Goal: Entertainment & Leisure: Browse casually

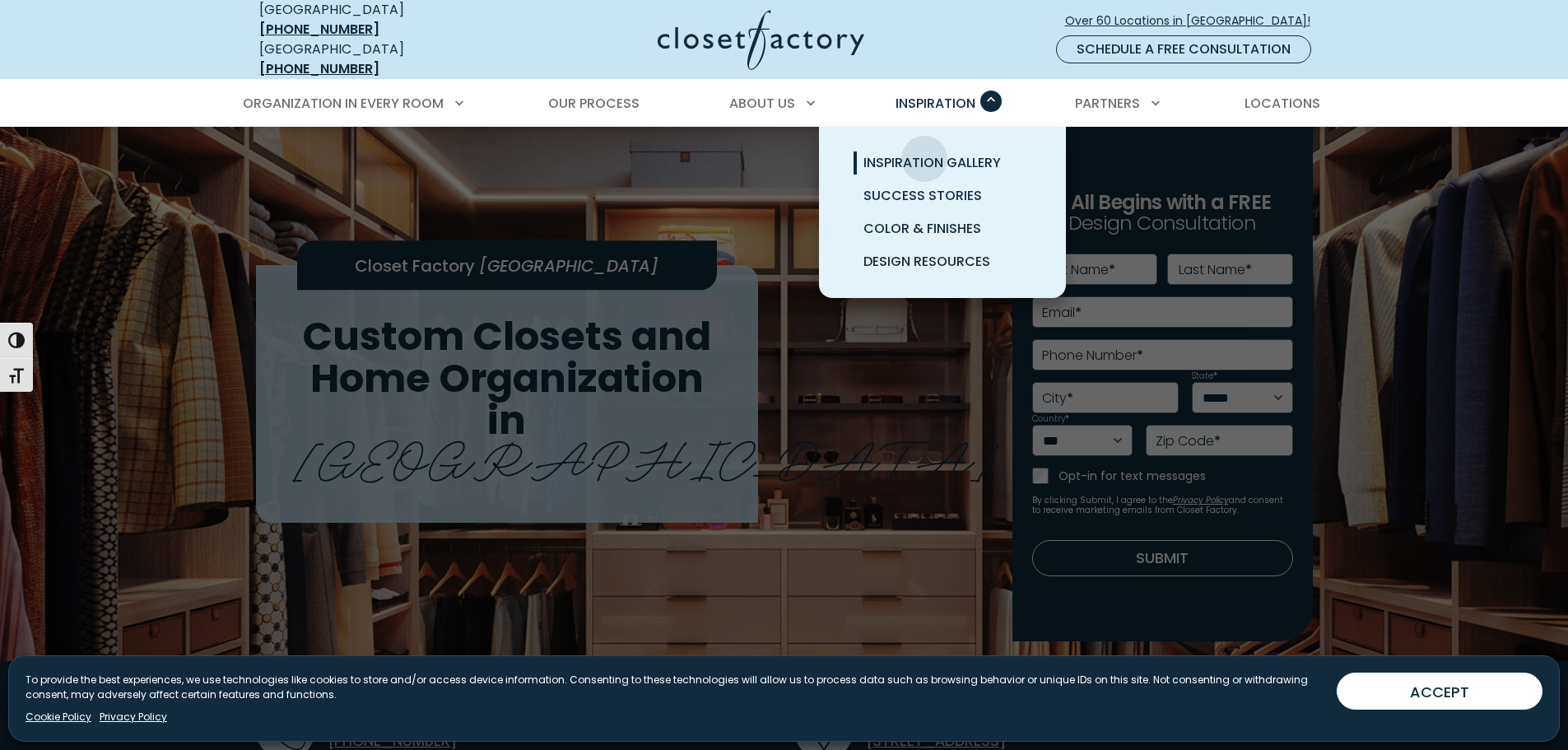
click at [924, 153] on span "Inspiration Gallery" at bounding box center [933, 163] width 138 height 19
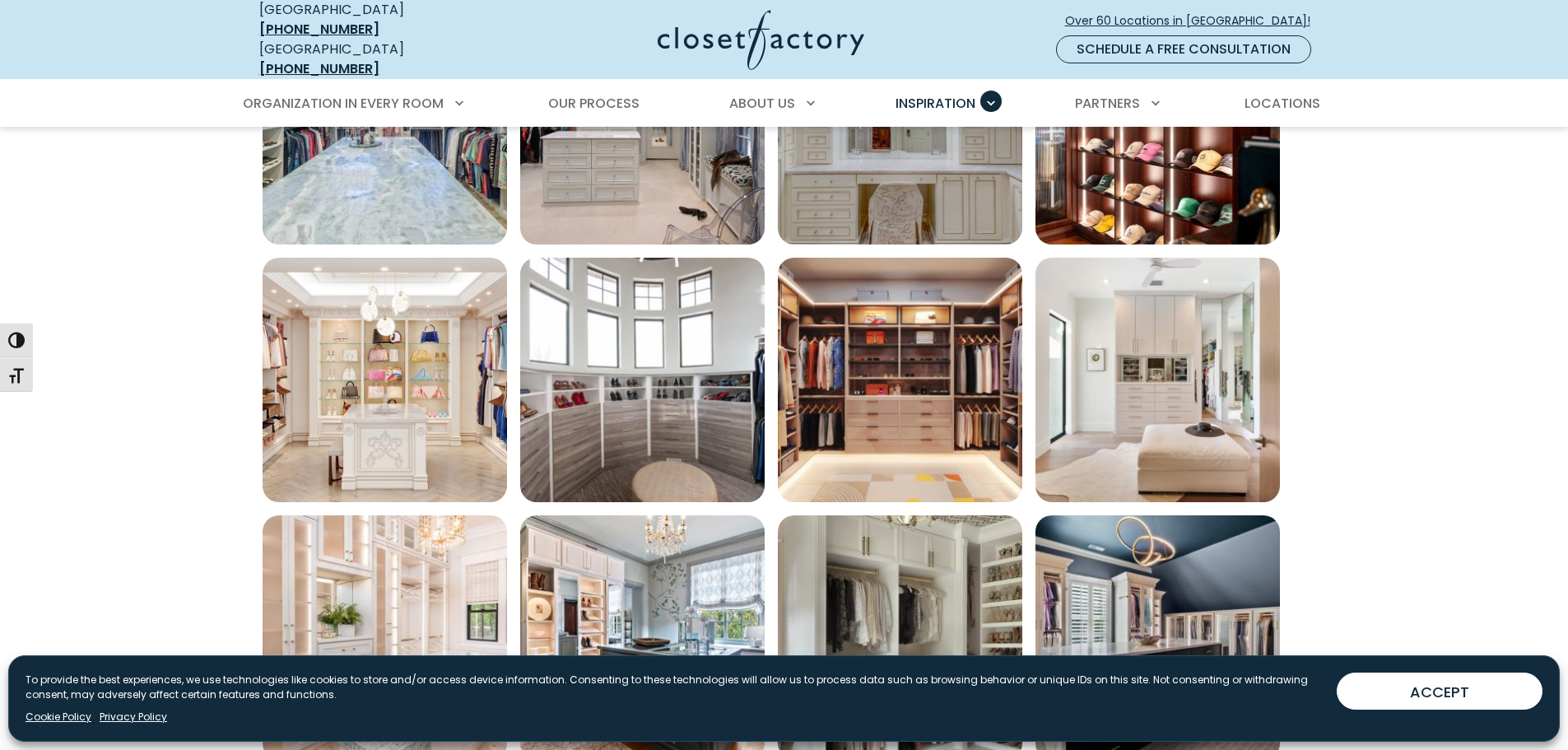
scroll to position [988, 0]
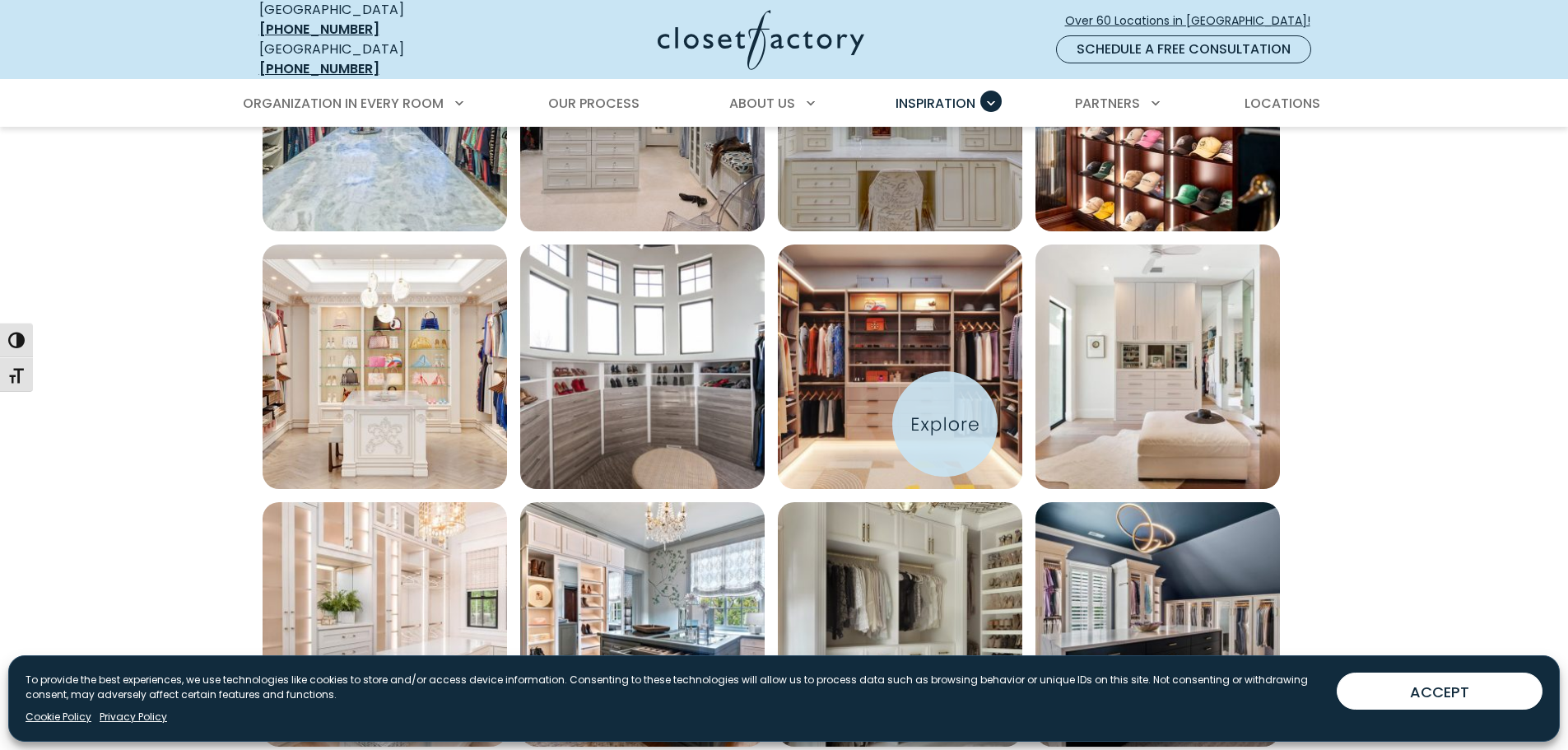
click at [945, 424] on img "Open inspiration gallery to preview enlarged image" at bounding box center [900, 367] width 245 height 245
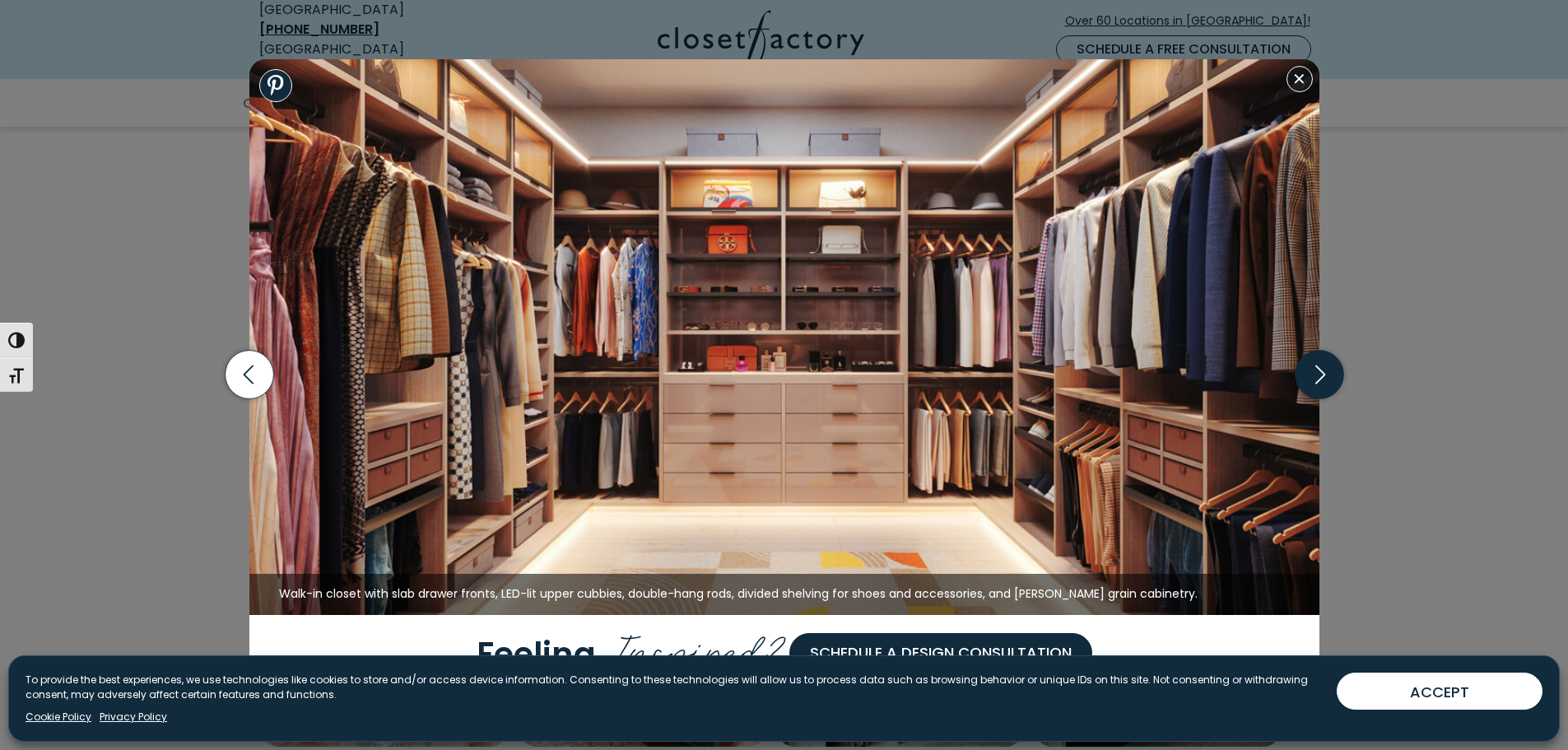
click at [1319, 381] on icon "button" at bounding box center [1318, 375] width 9 height 19
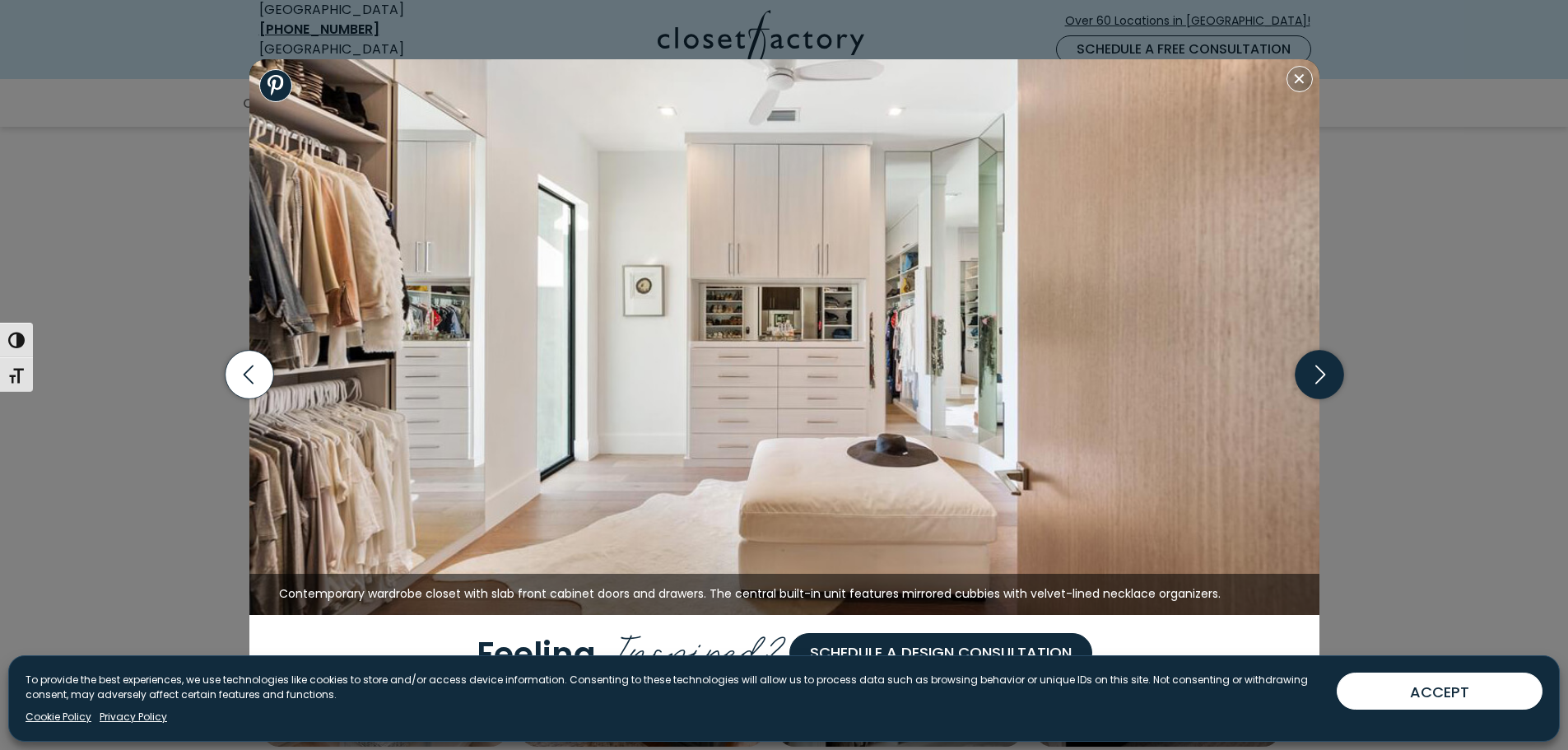
click at [1319, 381] on icon "button" at bounding box center [1318, 375] width 9 height 19
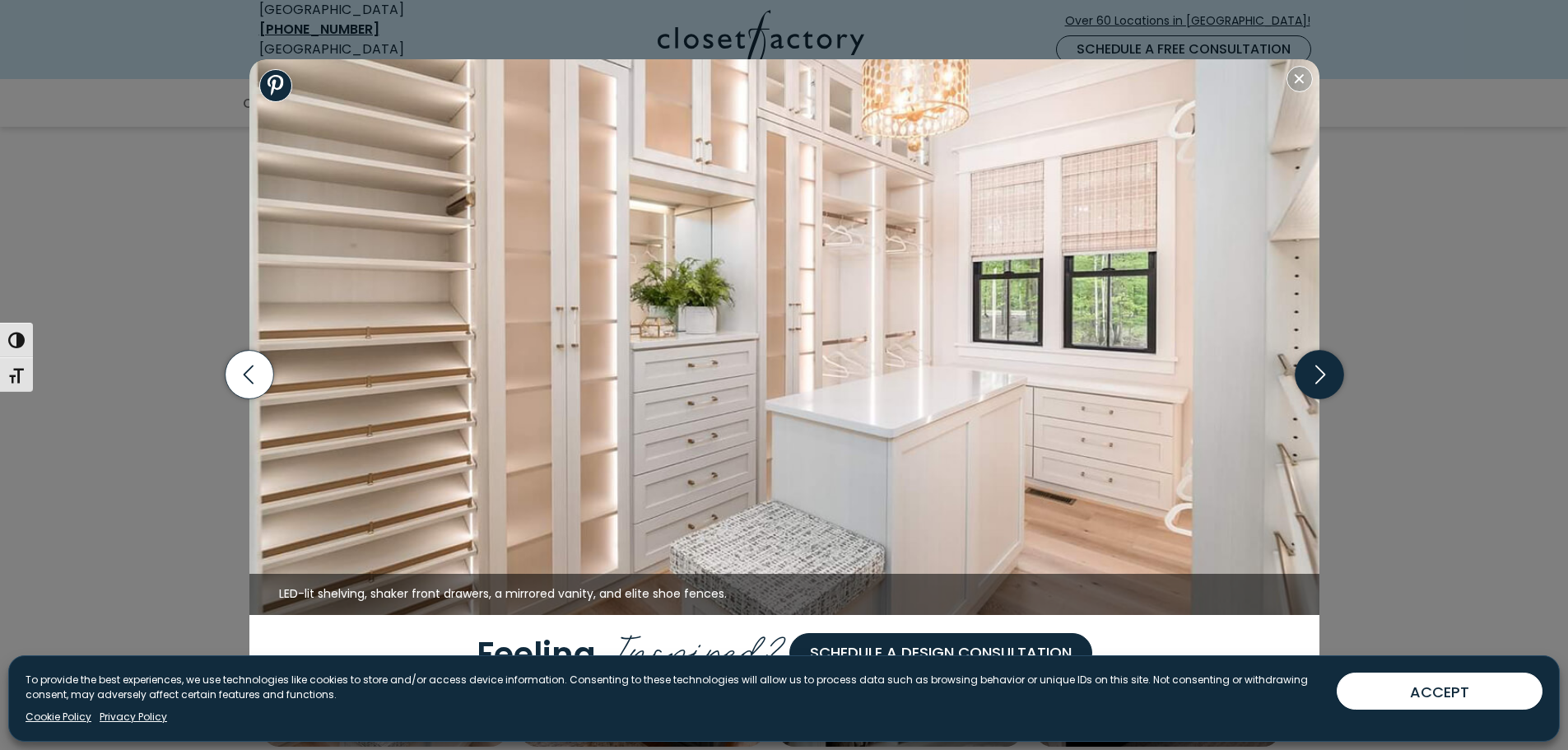
click at [1319, 381] on icon "button" at bounding box center [1318, 375] width 9 height 19
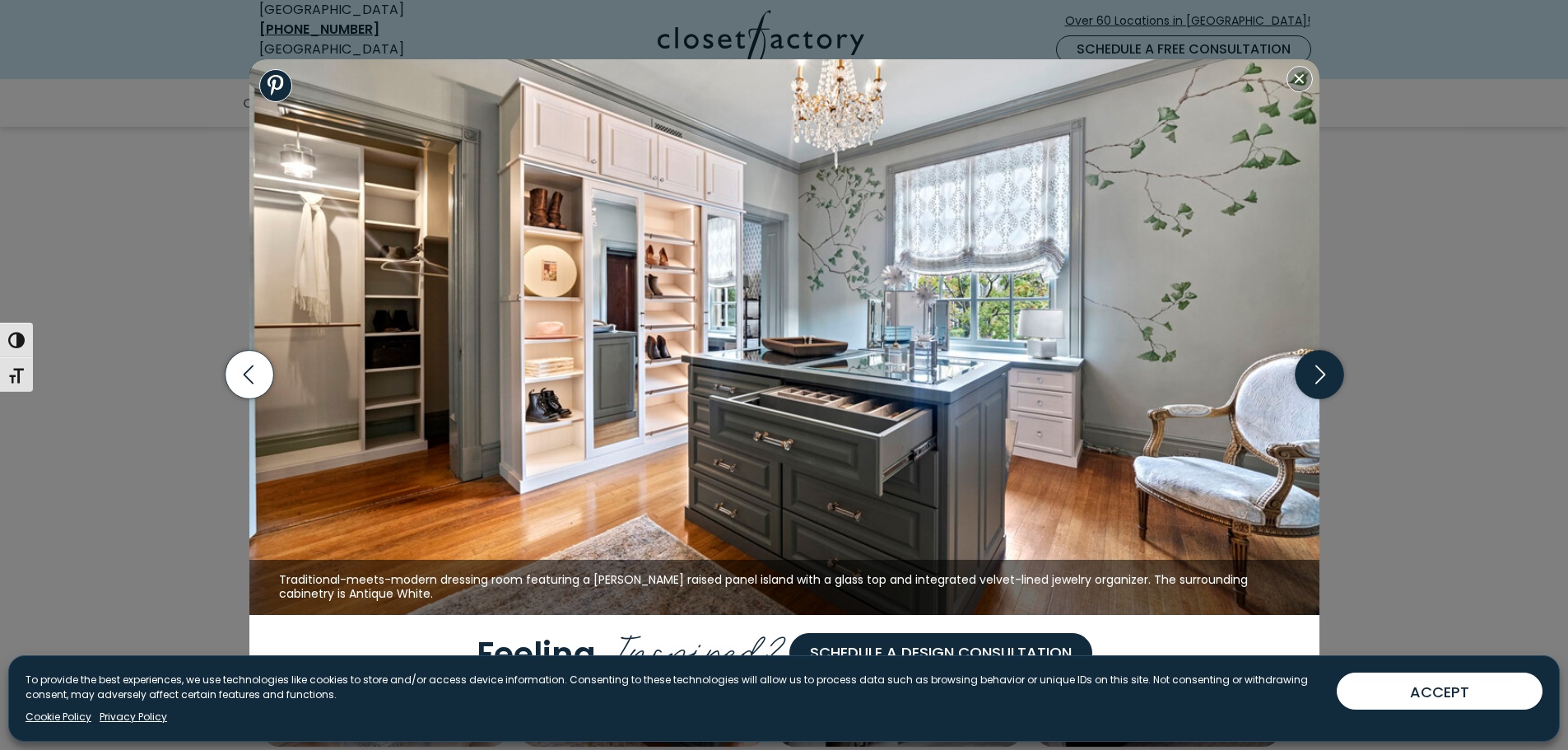
click at [1319, 381] on icon "button" at bounding box center [1318, 375] width 9 height 19
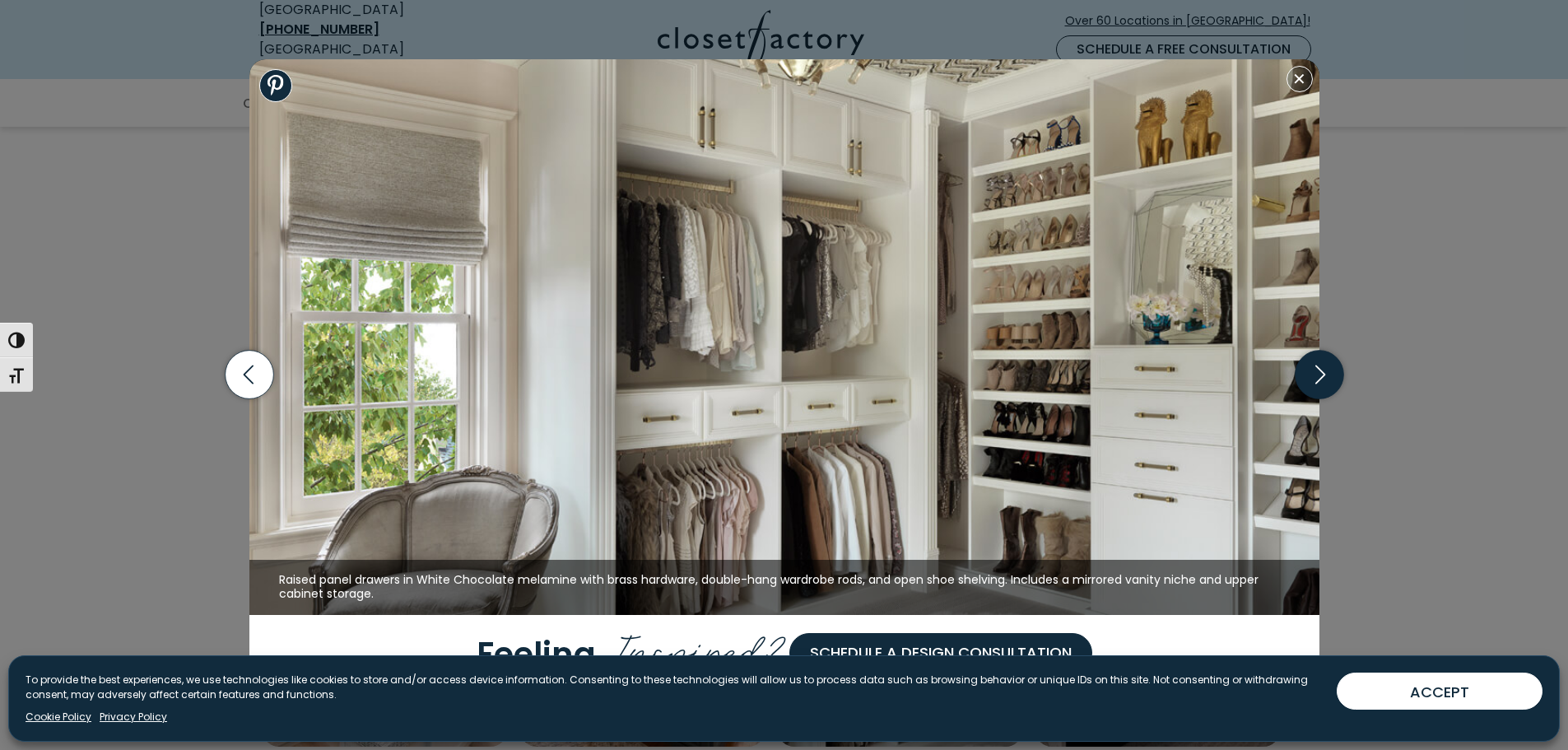
click at [1319, 381] on icon "button" at bounding box center [1318, 375] width 9 height 19
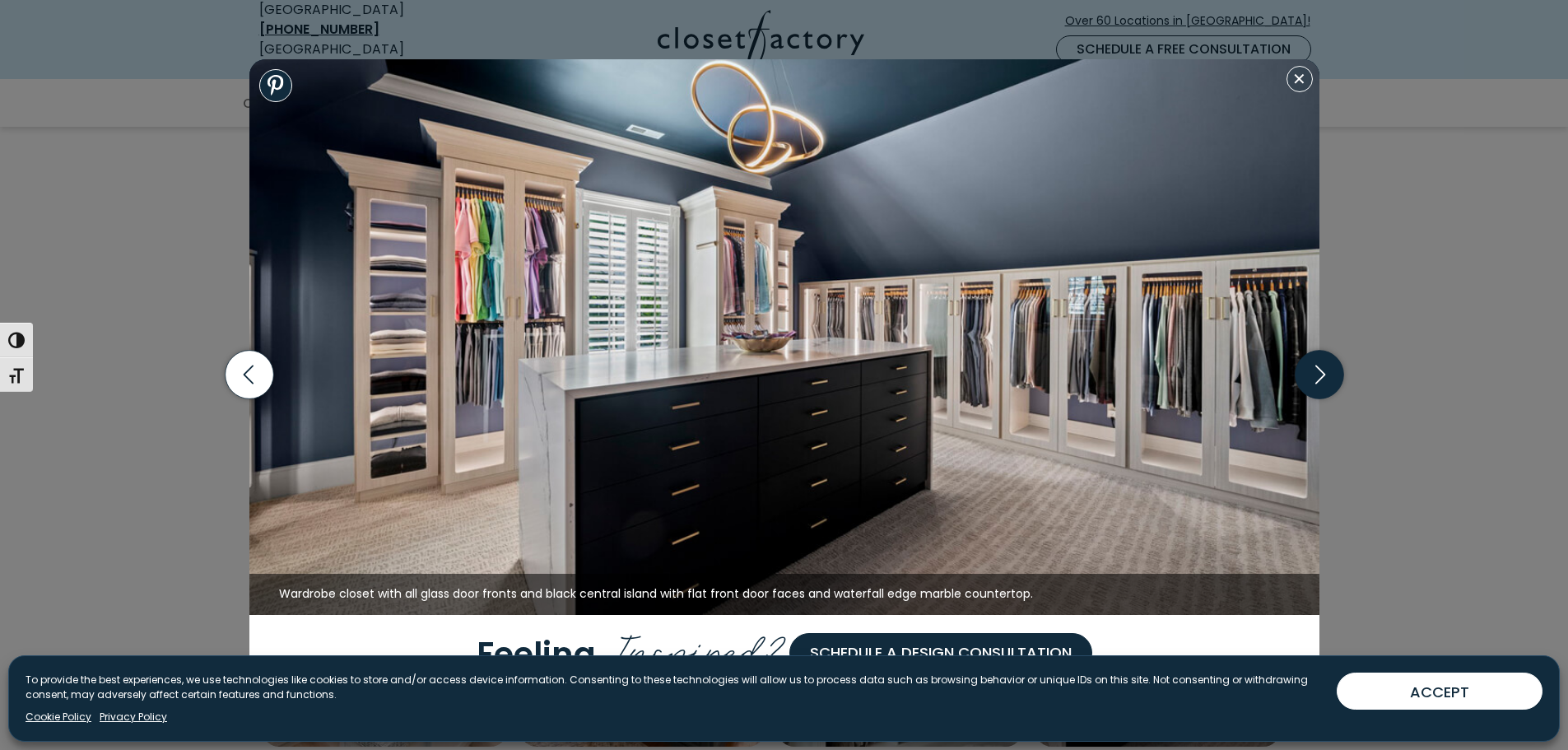
click at [1319, 381] on icon "button" at bounding box center [1318, 375] width 9 height 19
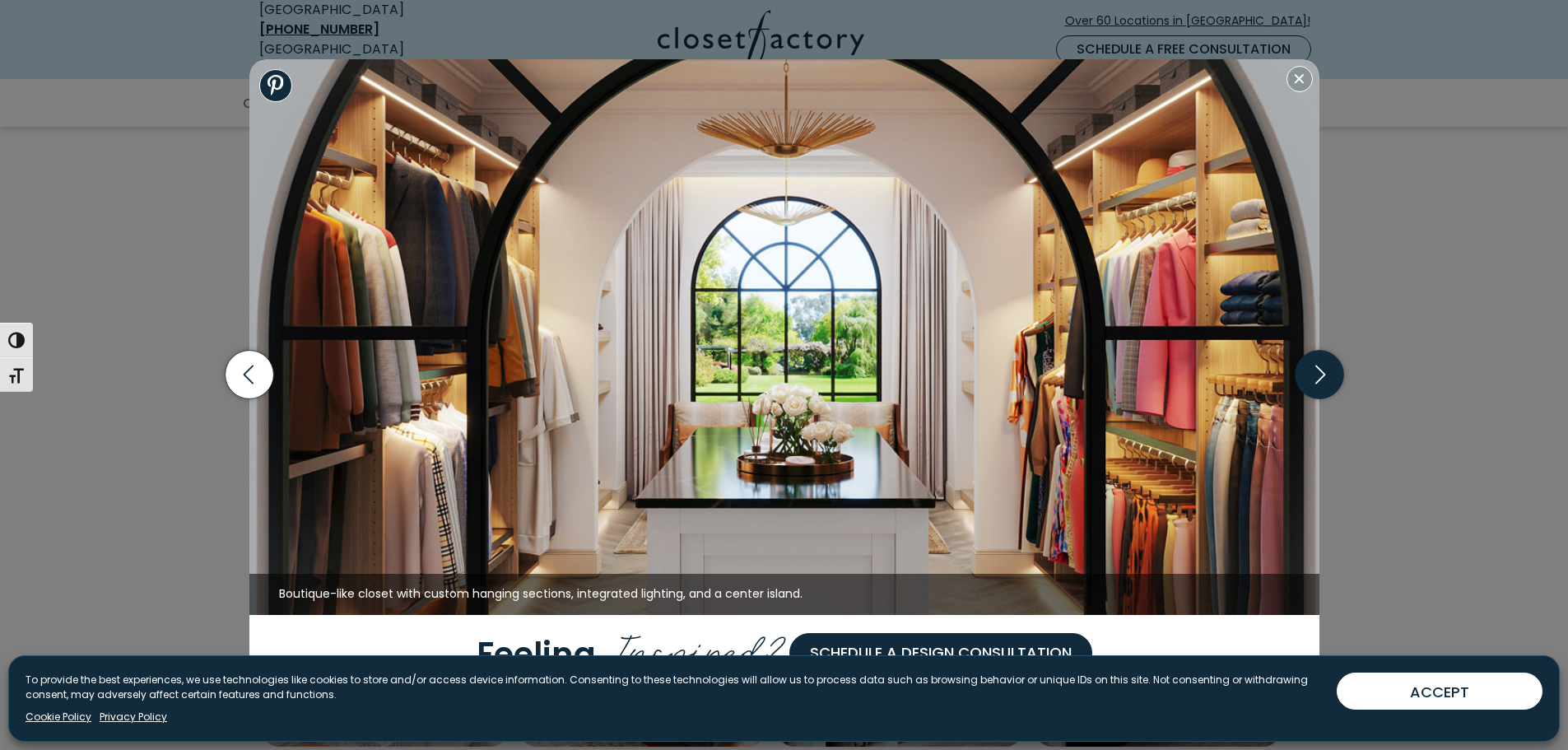
click at [1319, 381] on icon "button" at bounding box center [1318, 375] width 9 height 19
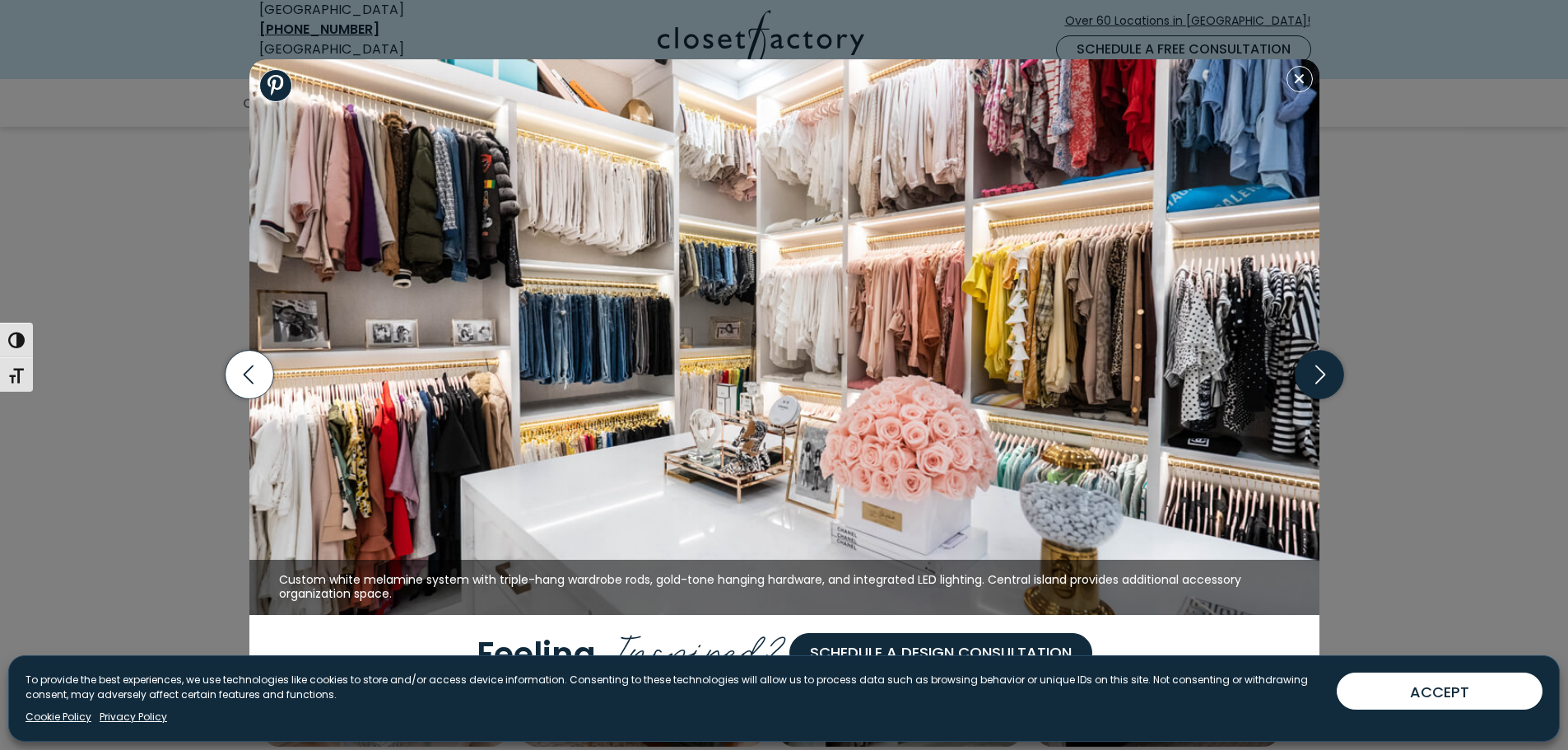
click at [1319, 381] on icon "button" at bounding box center [1318, 375] width 9 height 19
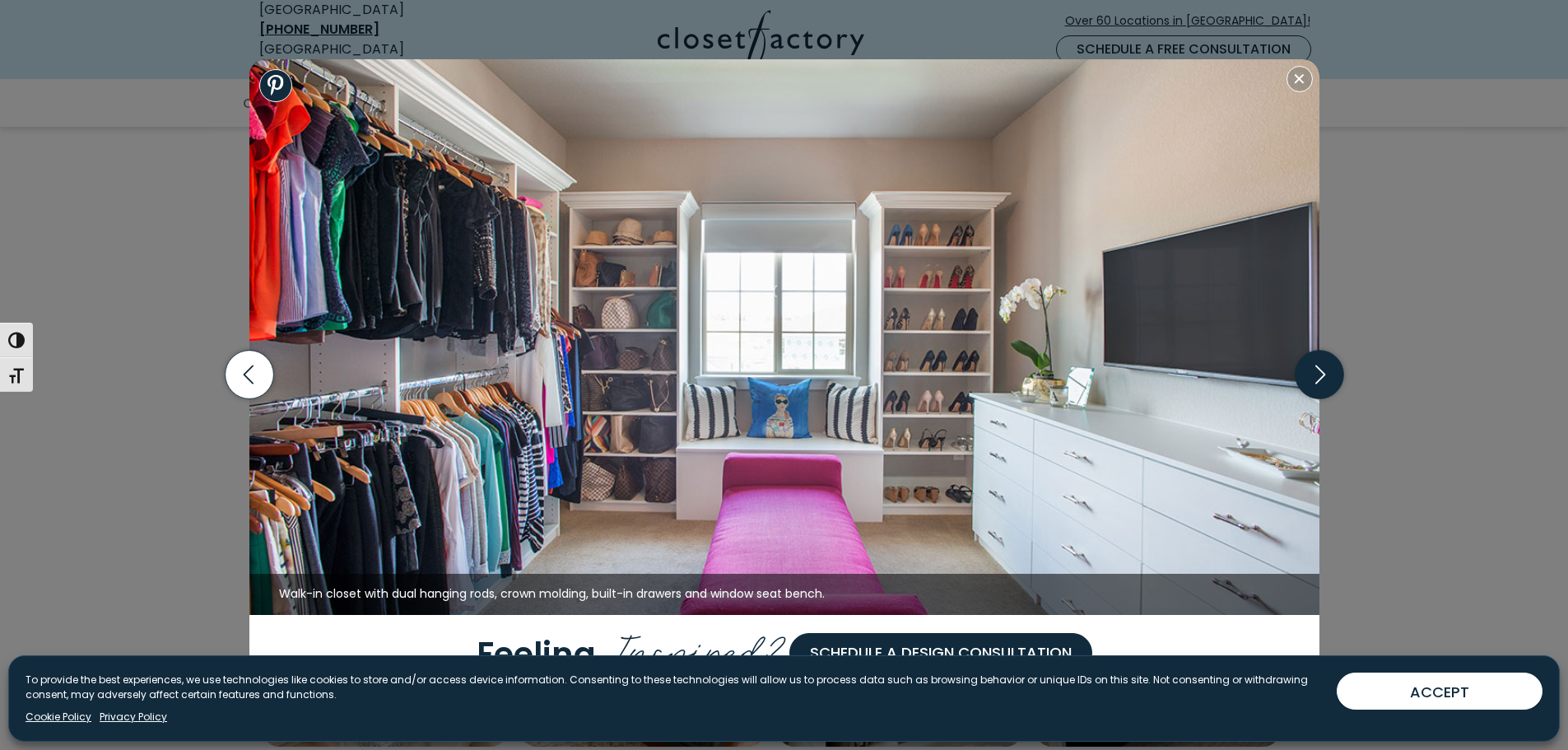
click at [1319, 381] on icon "button" at bounding box center [1318, 375] width 9 height 19
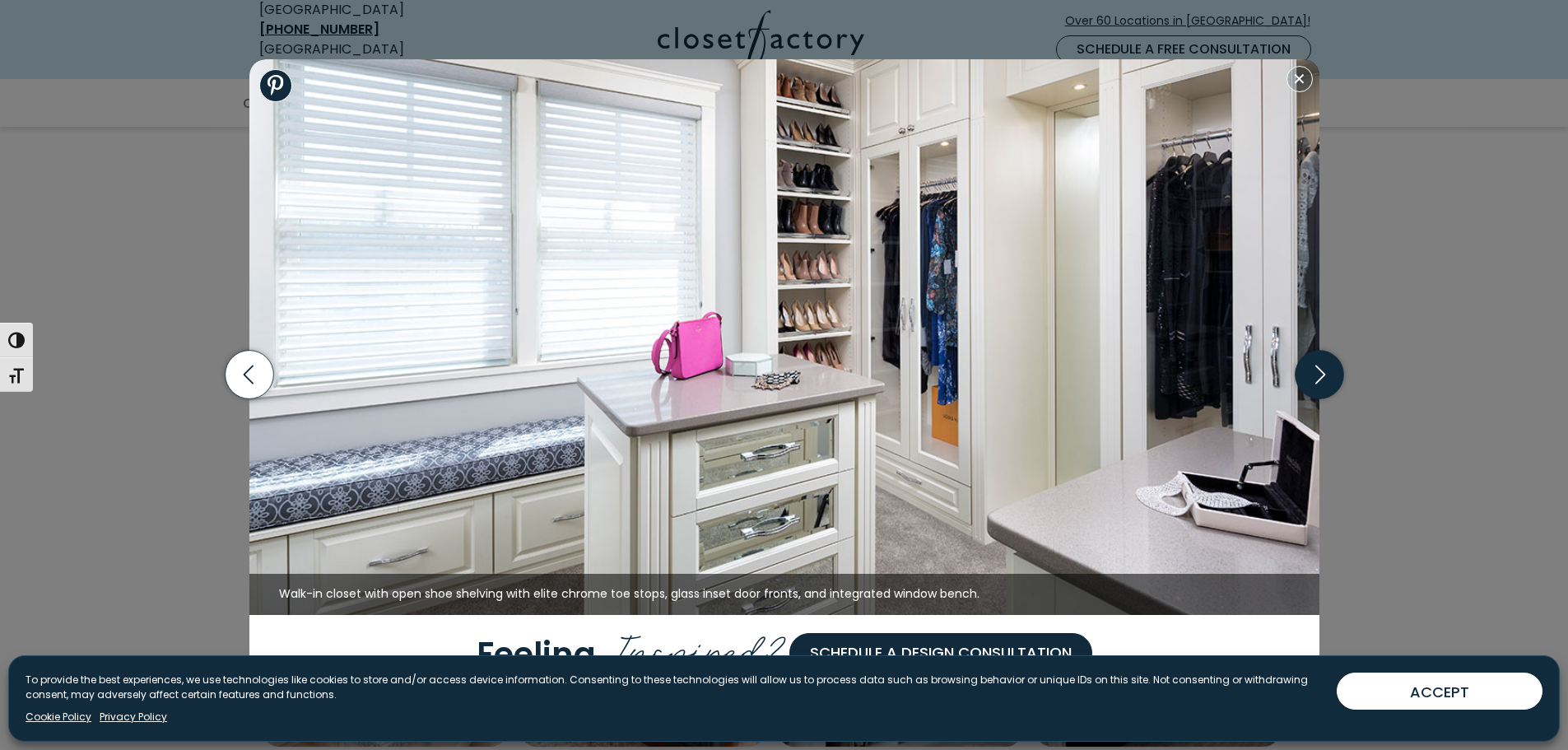
click at [1319, 381] on icon "button" at bounding box center [1318, 375] width 9 height 19
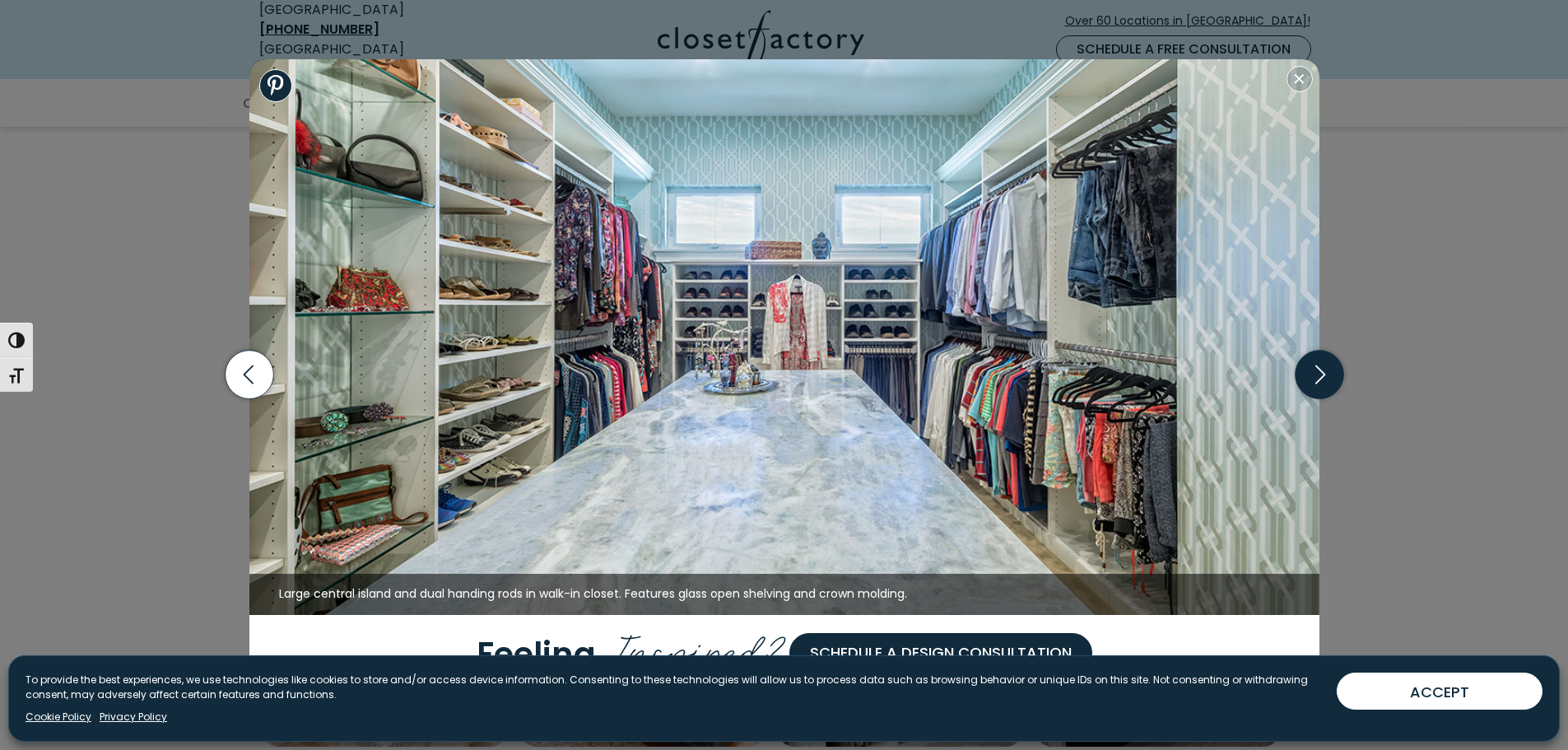
click at [1319, 381] on icon "button" at bounding box center [1318, 375] width 9 height 19
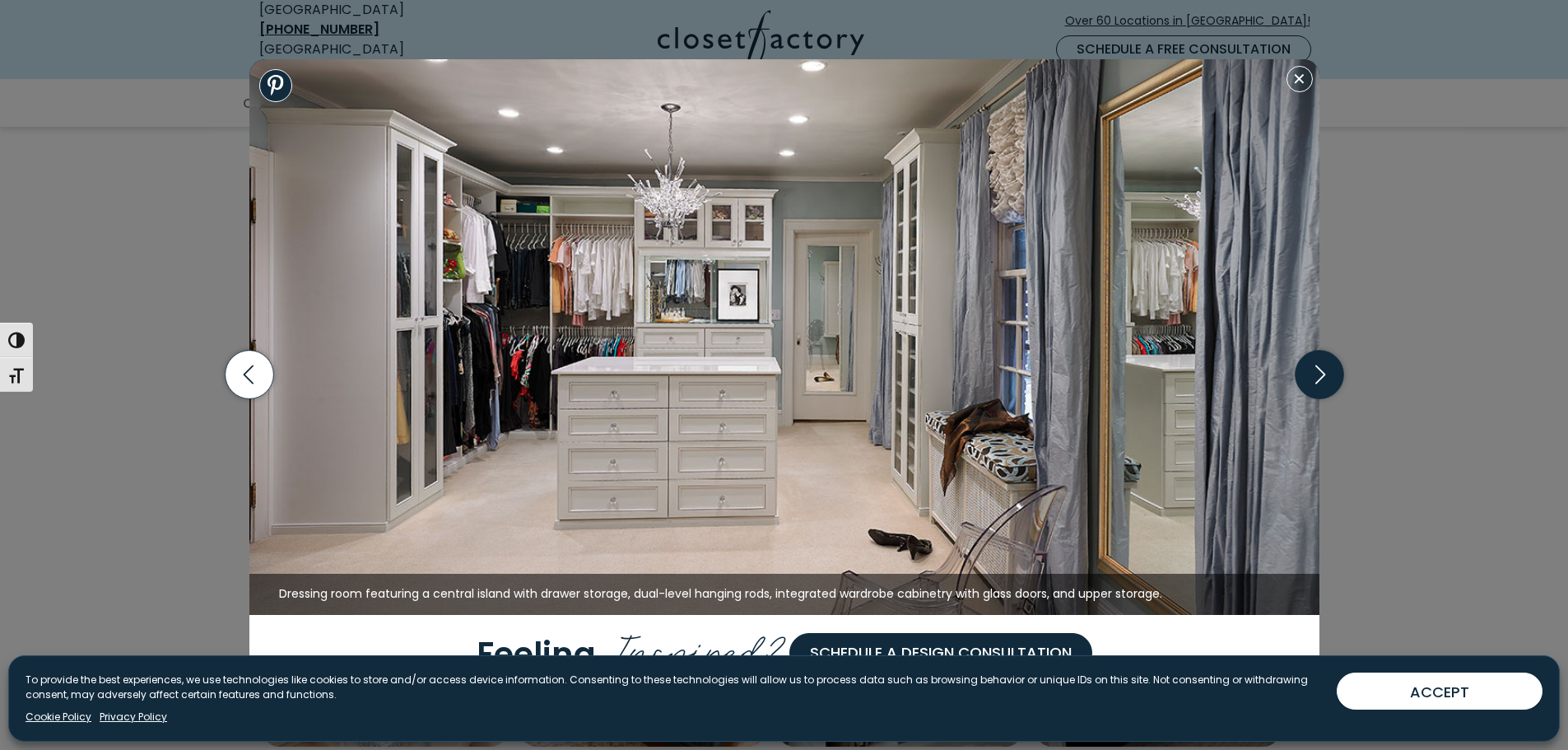
click at [1319, 381] on icon "button" at bounding box center [1318, 375] width 9 height 19
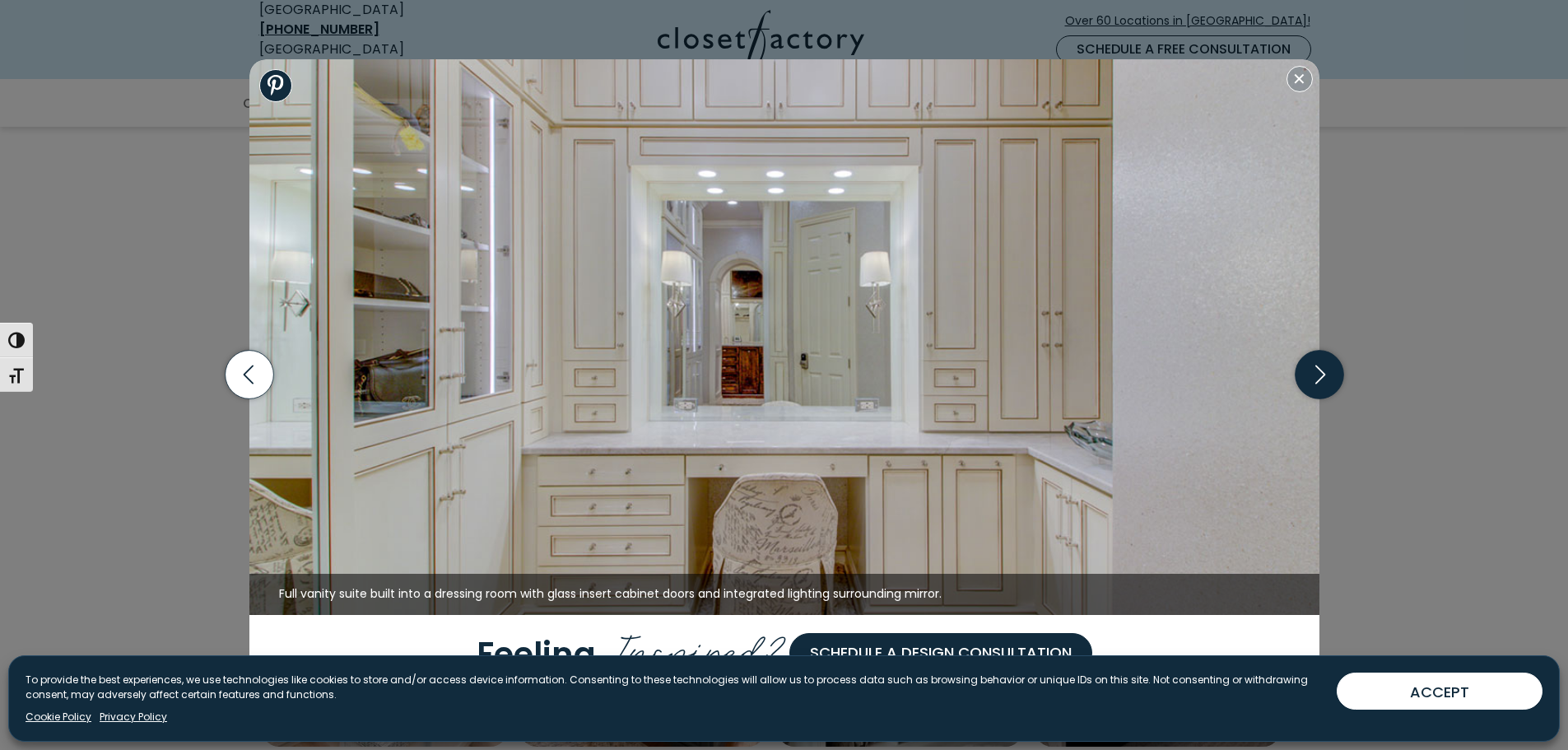
click at [1319, 381] on icon "button" at bounding box center [1318, 375] width 9 height 19
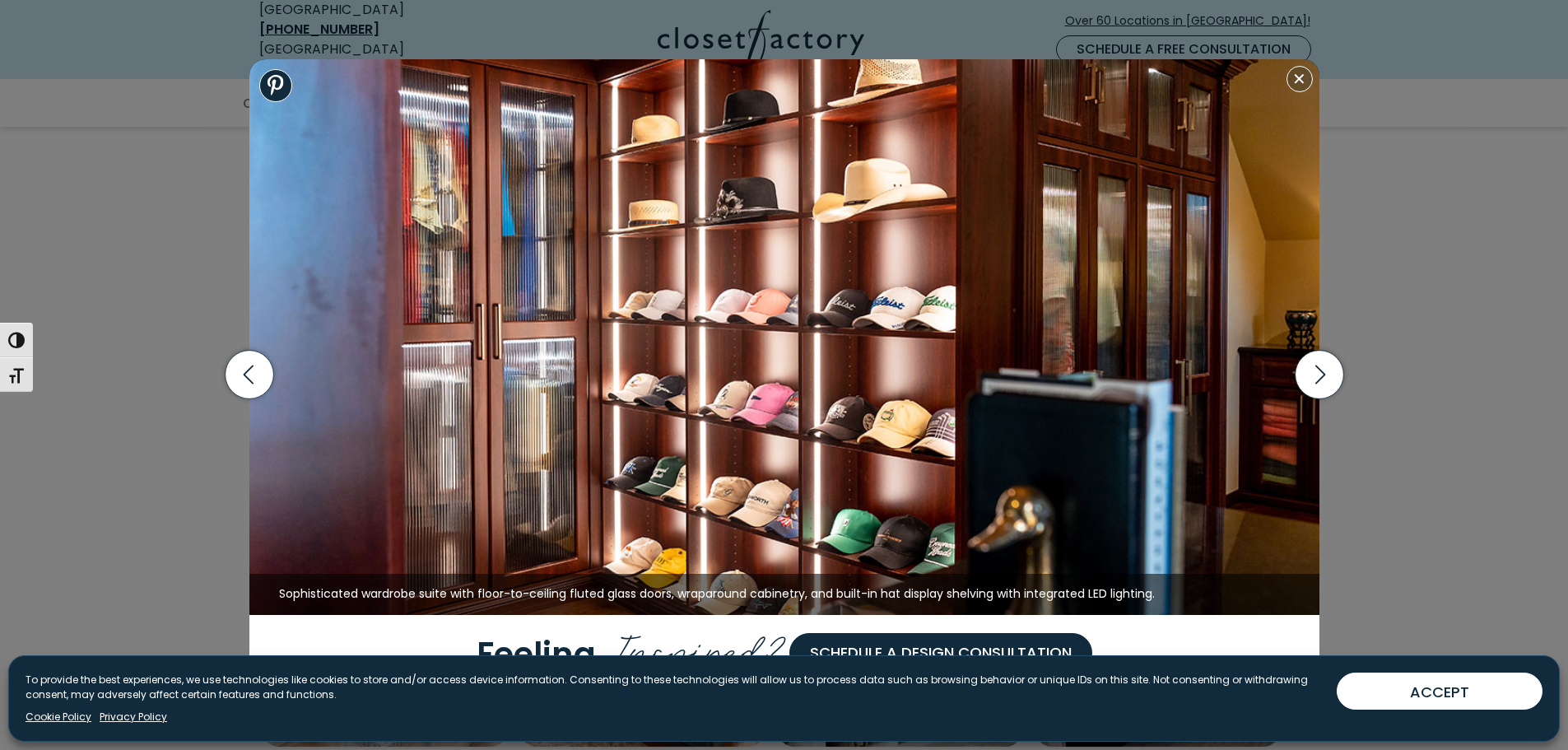
click at [1299, 97] on img at bounding box center [784, 337] width 1070 height 555
